Goal: Transaction & Acquisition: Purchase product/service

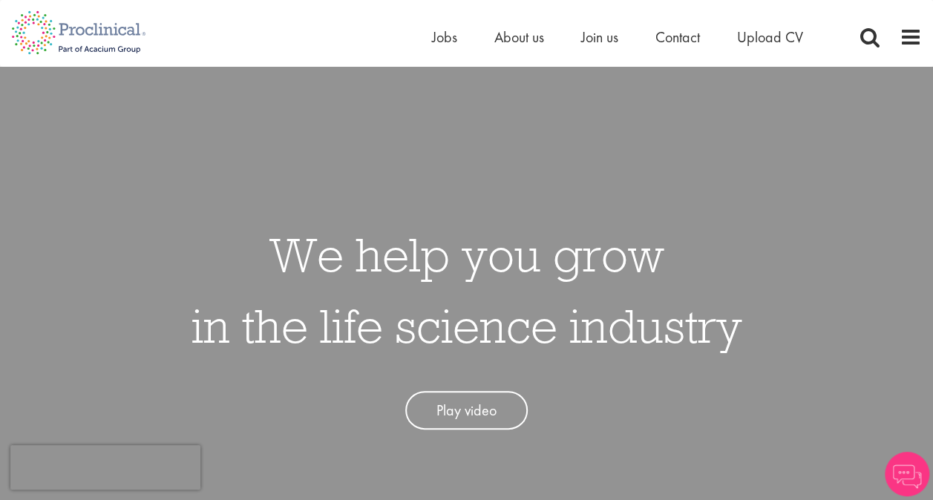
click at [438, 33] on span "Jobs" at bounding box center [444, 36] width 25 height 19
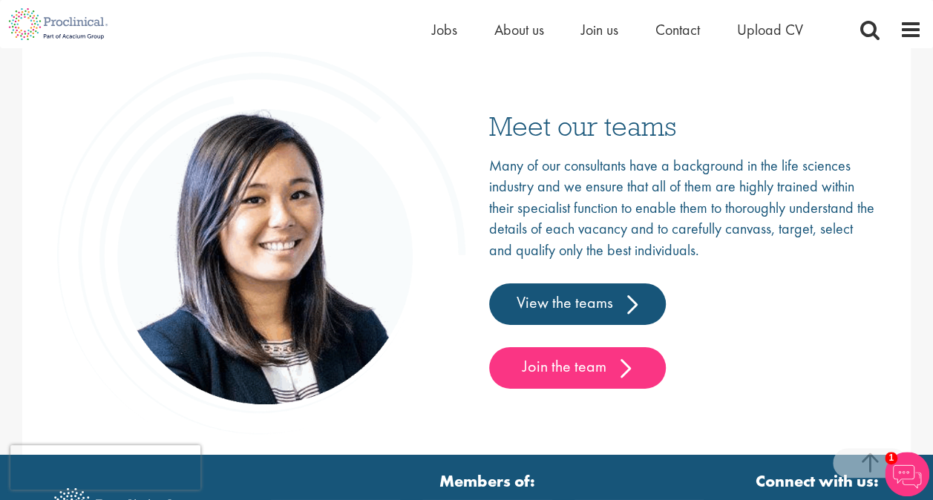
scroll to position [2219, 0]
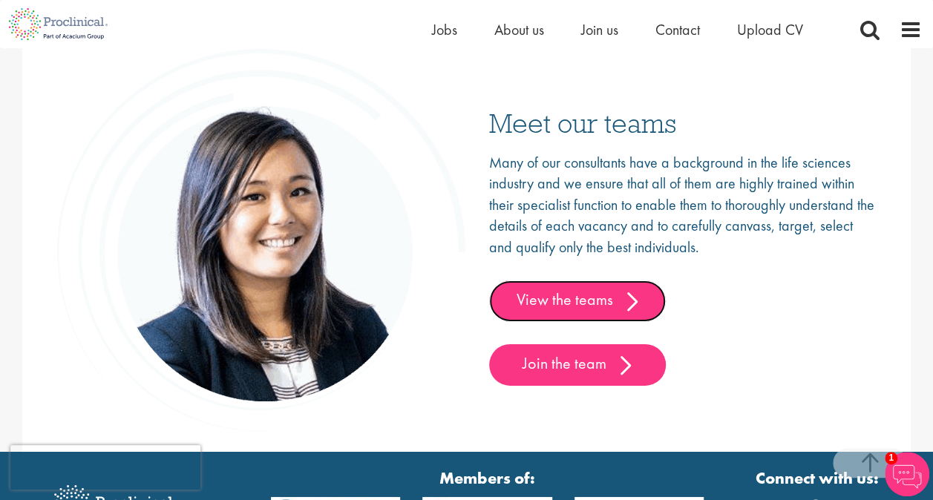
click at [563, 295] on link "View the teams" at bounding box center [577, 302] width 177 height 42
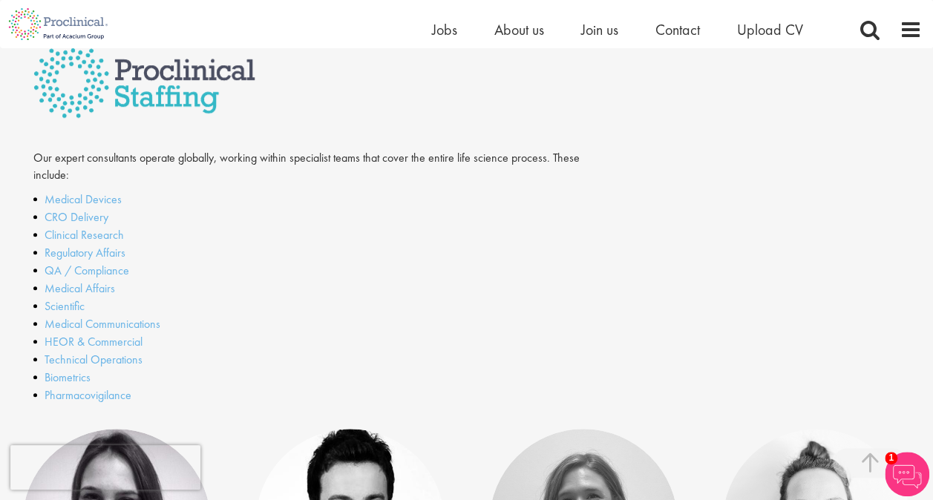
scroll to position [392, 0]
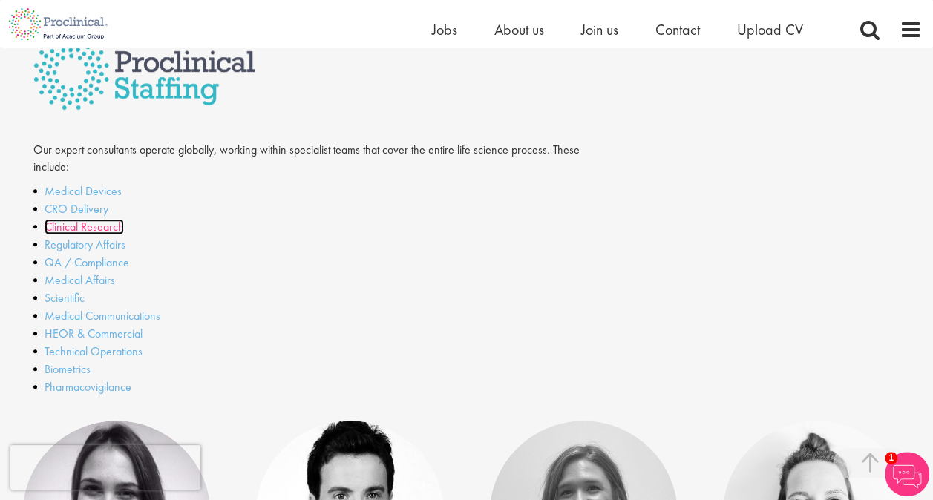
click at [65, 227] on link "Clinical Research" at bounding box center [84, 227] width 79 height 16
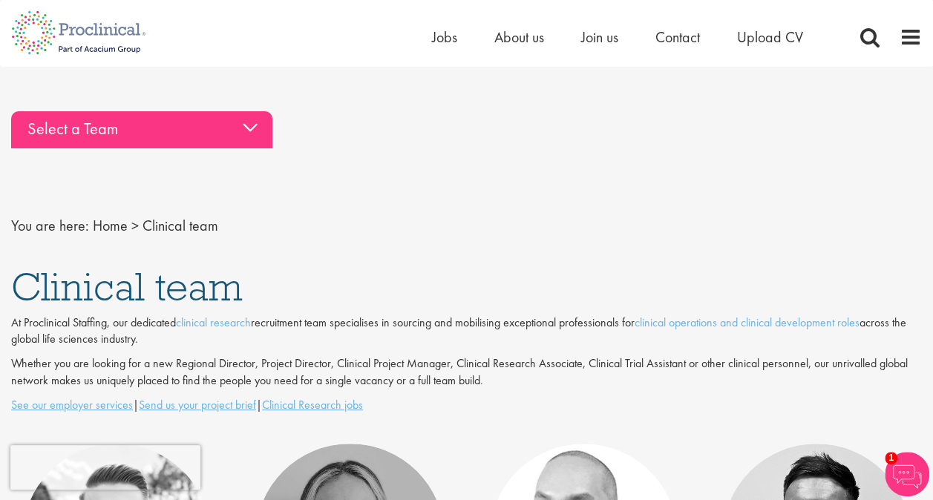
click at [113, 133] on div "Select a Team" at bounding box center [141, 129] width 261 height 37
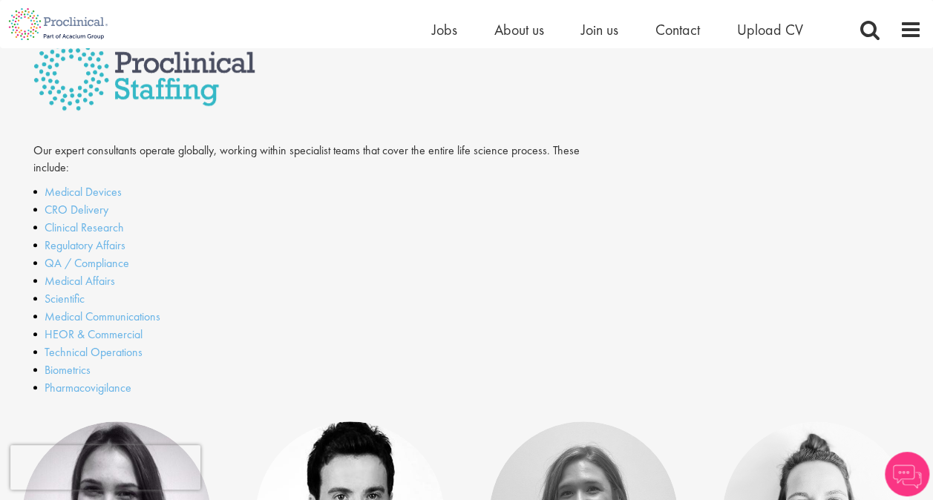
click at [57, 272] on li "Medical Affairs" at bounding box center [318, 281] width 570 height 18
click at [63, 282] on link "Medical Affairs" at bounding box center [80, 281] width 71 height 16
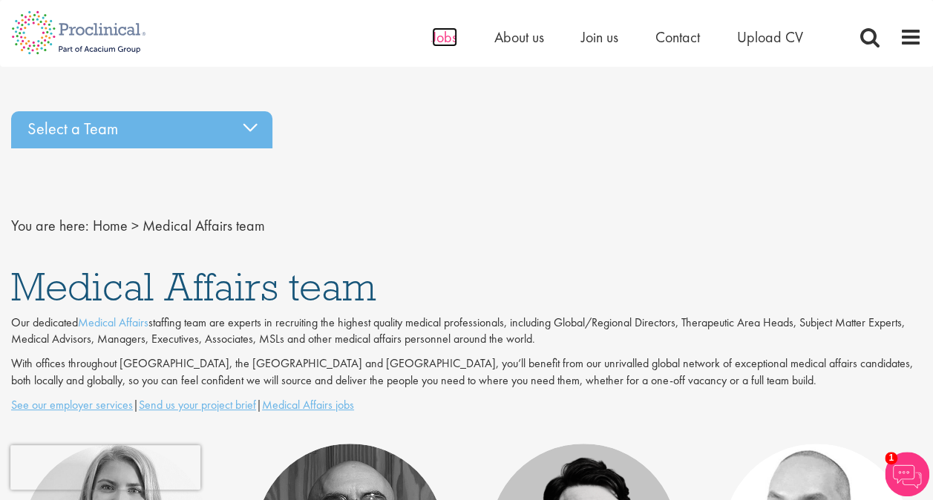
click at [451, 39] on span "Jobs" at bounding box center [444, 36] width 25 height 19
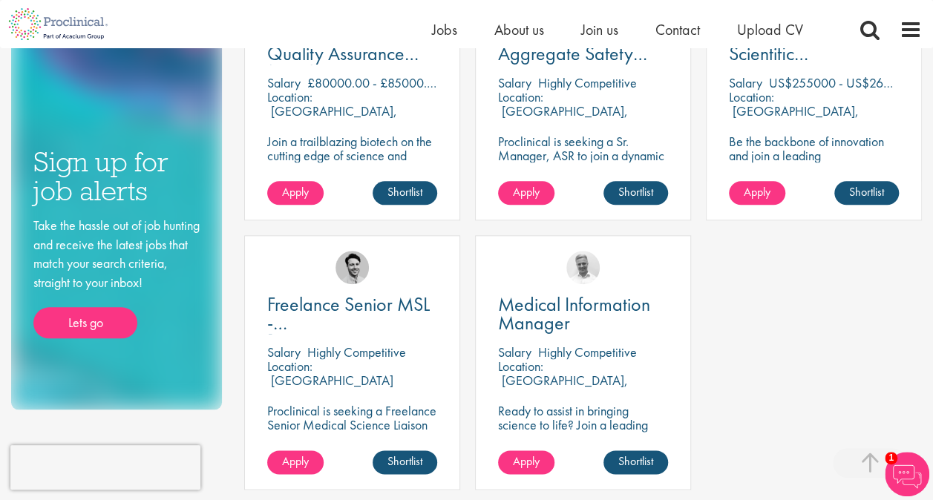
scroll to position [641, 0]
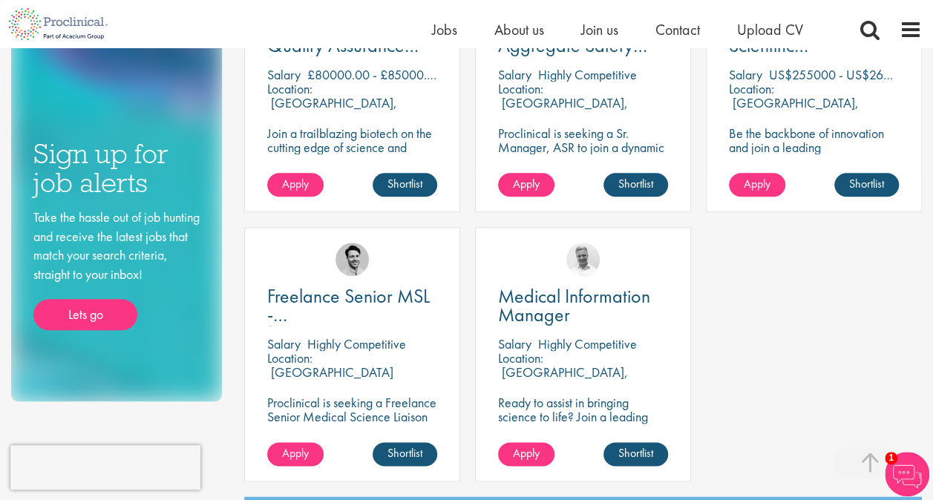
click at [755, 59] on div "Director Global Scientific Communications [GEOGRAPHIC_DATA] US$255000 - US$2600…" at bounding box center [814, 85] width 216 height 255
click at [754, 50] on span "Director Global Scientific Communications" at bounding box center [791, 45] width 124 height 62
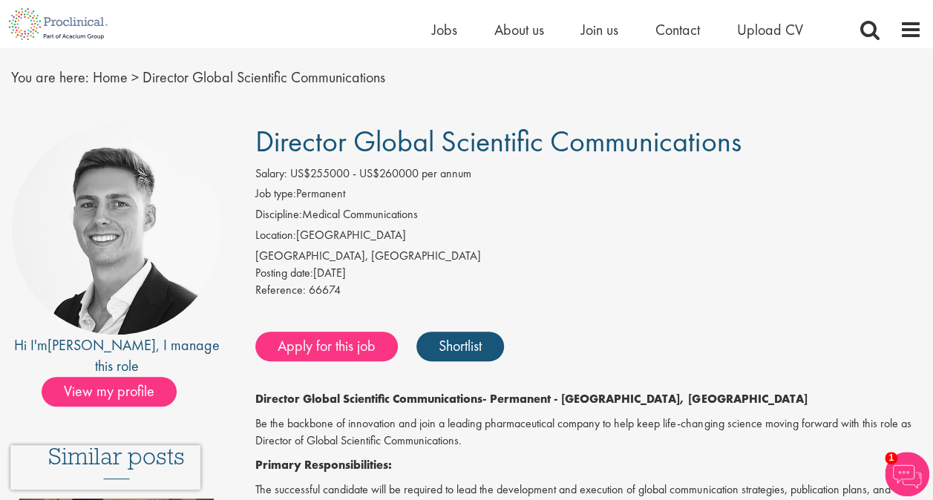
scroll to position [43, 0]
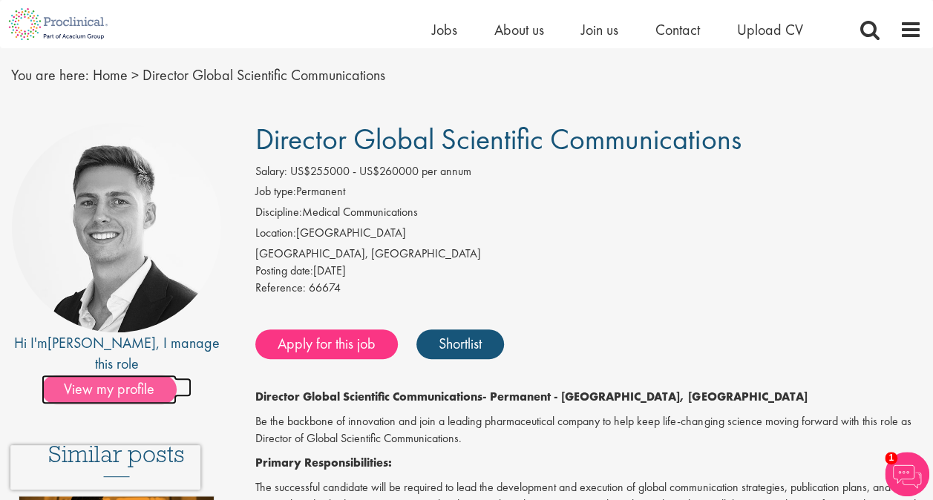
click at [117, 375] on span "View my profile" at bounding box center [109, 390] width 135 height 30
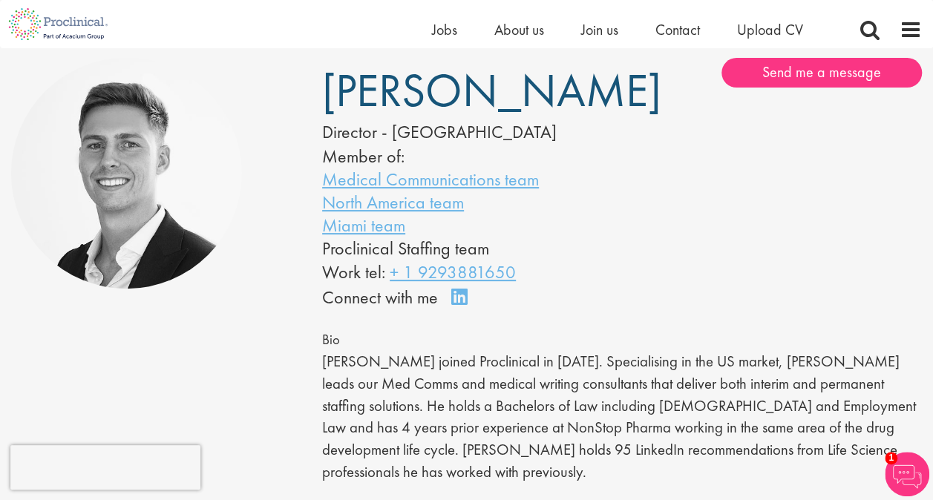
scroll to position [119, 0]
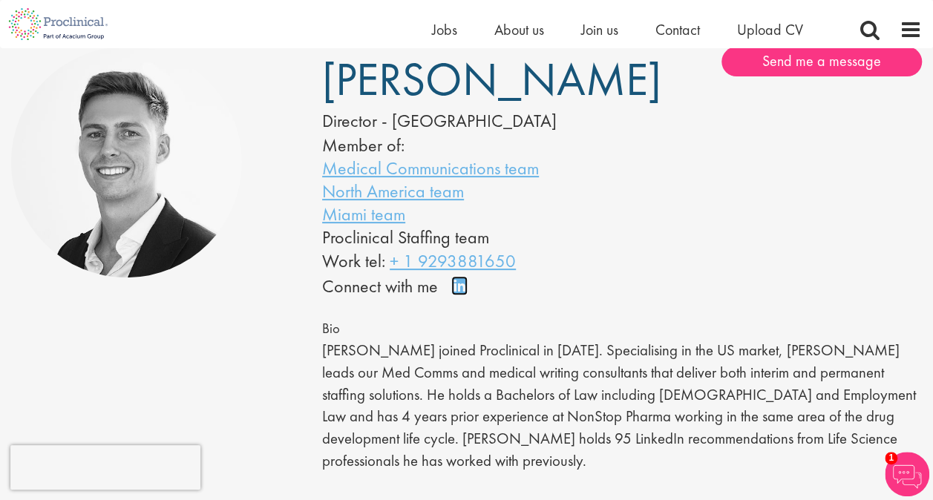
click at [455, 292] on link "Connect on LinkedIn" at bounding box center [464, 292] width 26 height 0
